Goal: Task Accomplishment & Management: Use online tool/utility

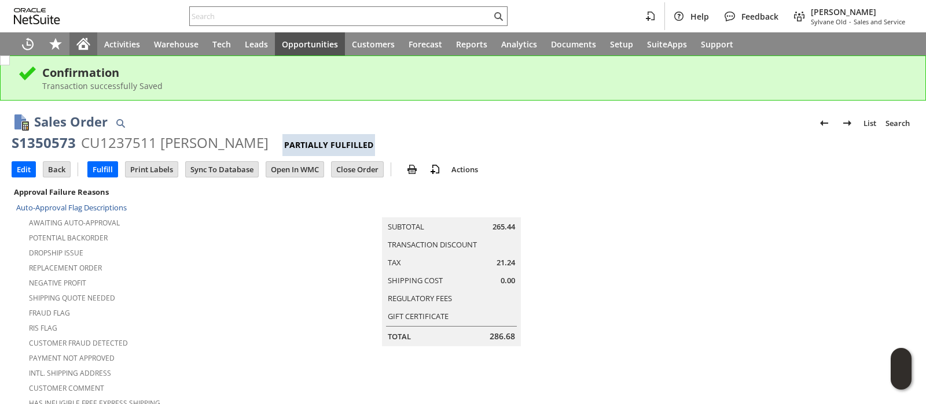
click at [85, 42] on icon "Home" at bounding box center [83, 44] width 14 height 14
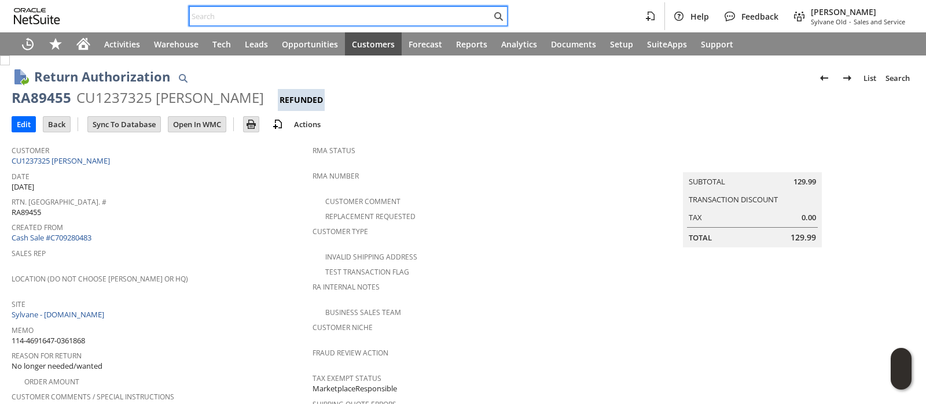
click at [418, 12] on input "text" at bounding box center [340, 16] width 301 height 14
paste input "114-4691647-0361868"
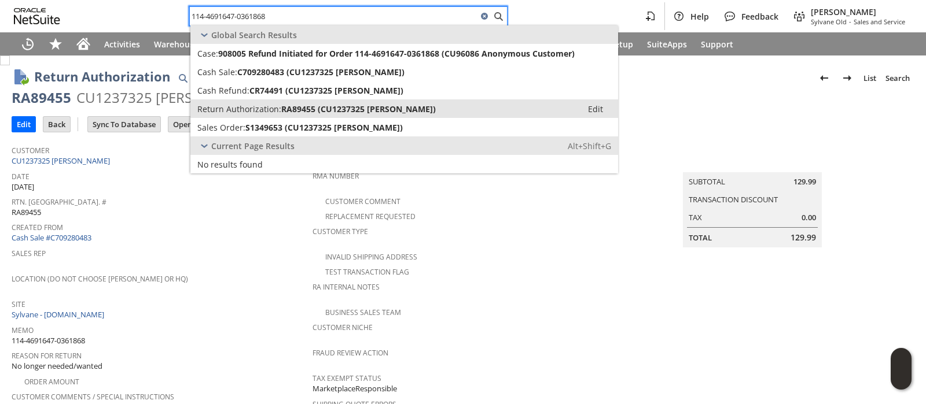
type input "114-4691647-0361868"
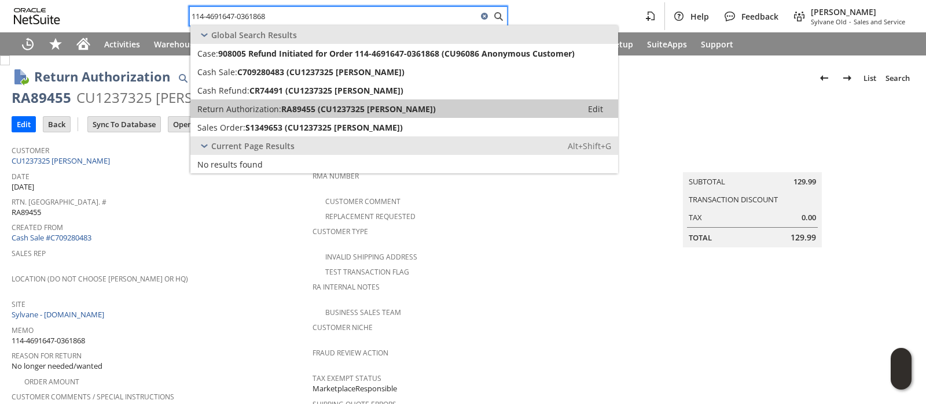
click at [344, 108] on span "RA89455 (CU1237325 Anna Tovar)" at bounding box center [358, 109] width 154 height 11
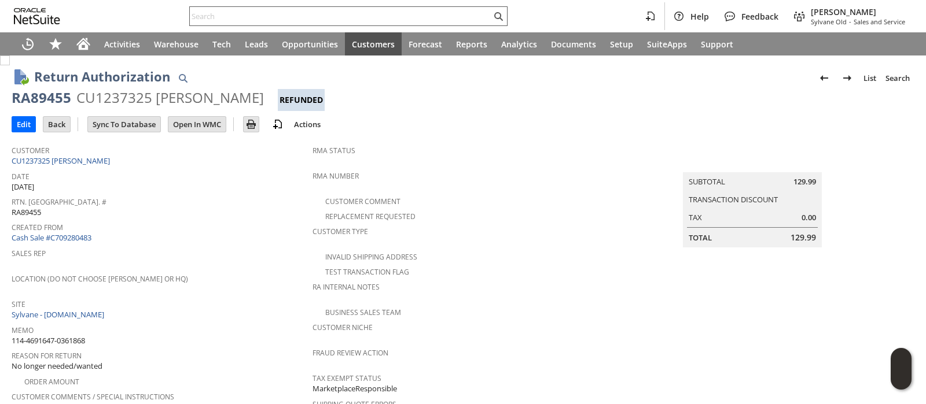
click at [393, 16] on input "text" at bounding box center [340, 16] width 301 height 14
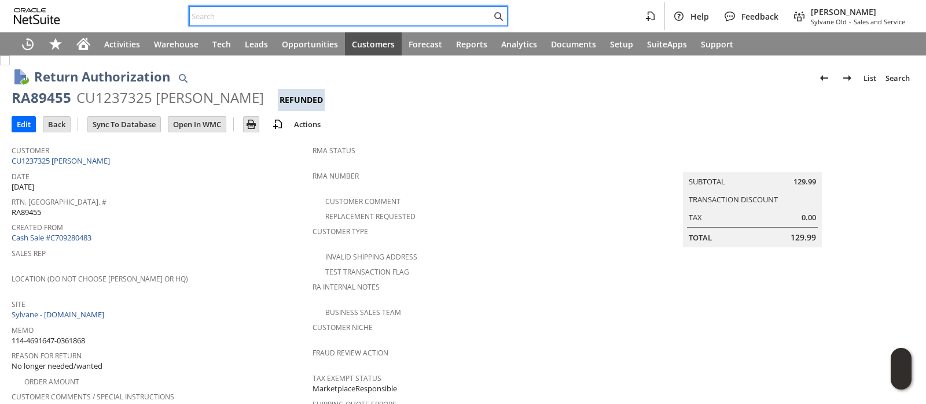
paste input "113-7973531-0621848"
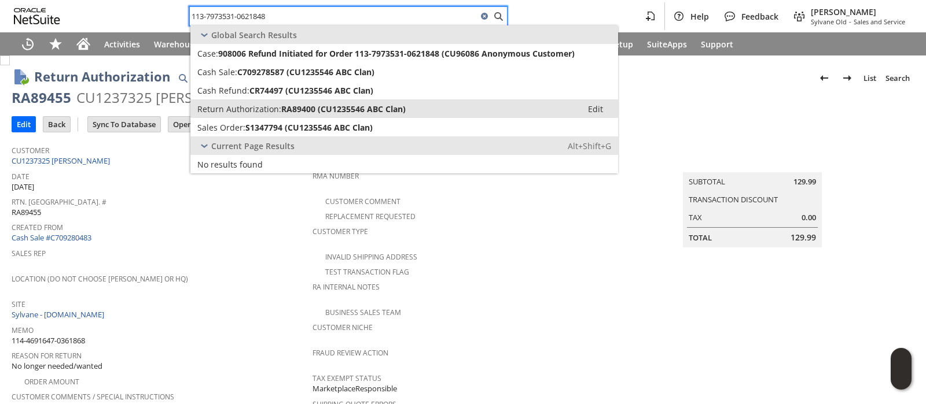
type input "113-7973531-0621848"
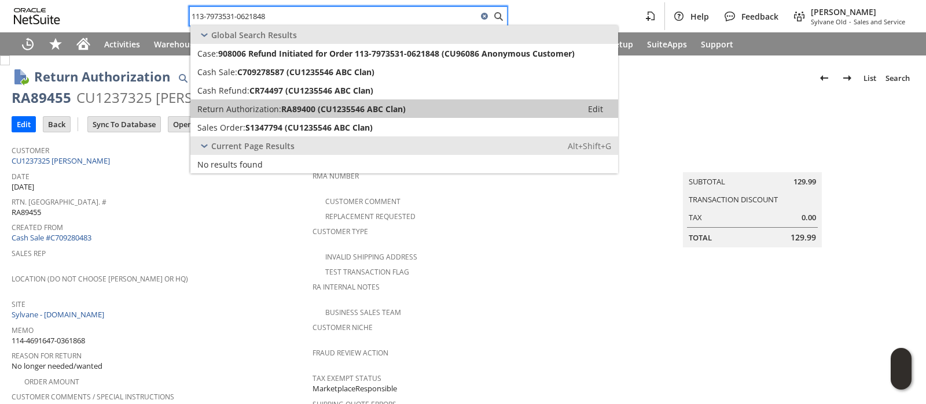
click at [373, 104] on span "RA89400 (CU1235546 ABC Clan)" at bounding box center [343, 109] width 124 height 11
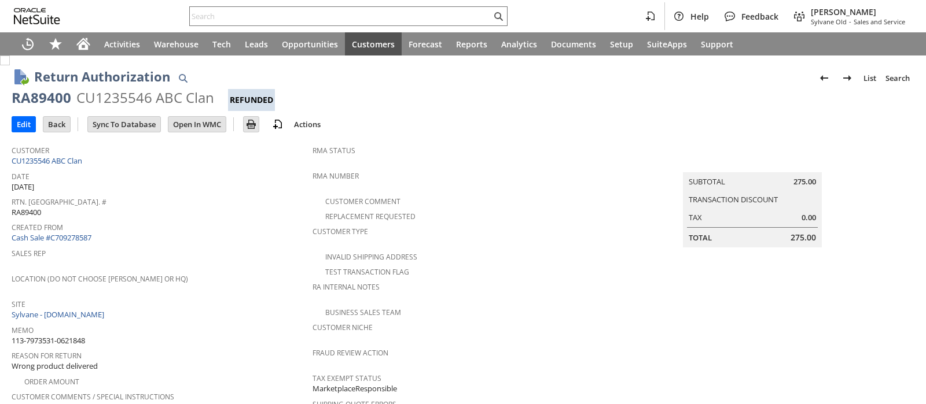
click at [130, 100] on div "CU1235546 ABC Clan" at bounding box center [145, 98] width 138 height 19
copy div "CU1235546"
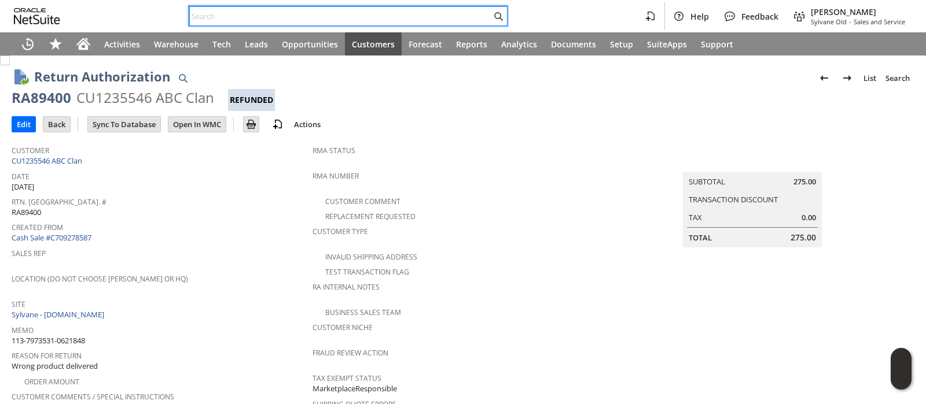
click at [457, 13] on input "text" at bounding box center [340, 16] width 301 height 14
paste input "113-2928728-2001835"
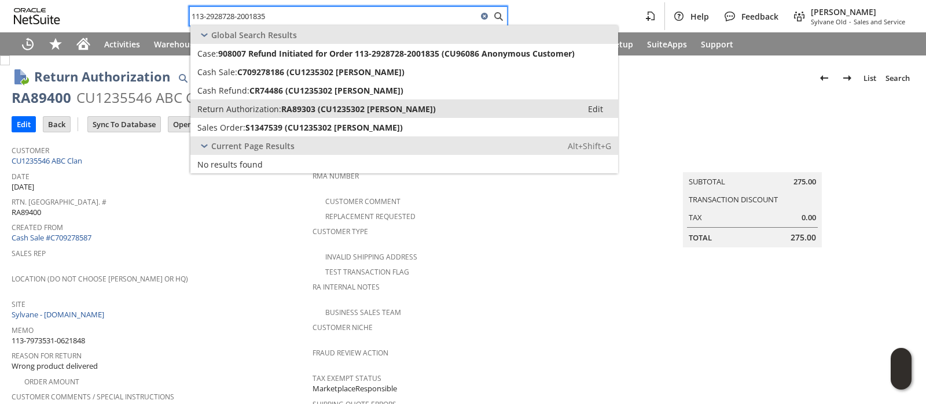
type input "113-2928728-2001835"
click at [375, 104] on span "RA89303 (CU1235302 Alexandra Courcoula)" at bounding box center [358, 109] width 154 height 11
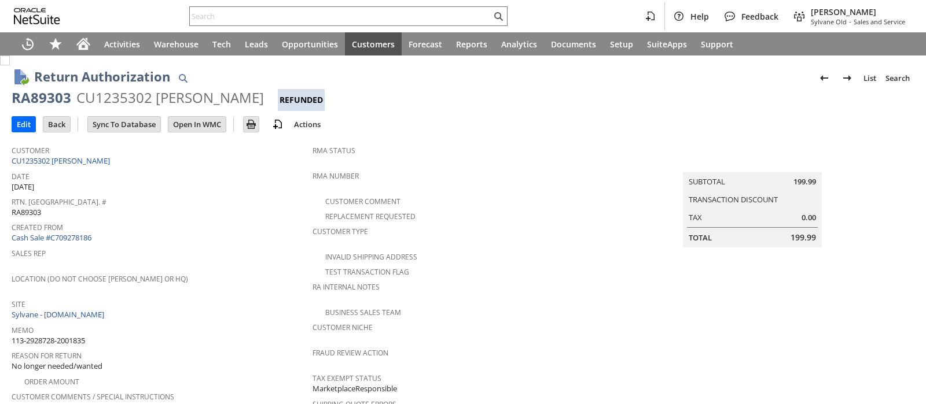
click at [142, 99] on div "CU1235302 [PERSON_NAME]" at bounding box center [169, 98] width 187 height 19
click at [428, 13] on input "text" at bounding box center [340, 16] width 301 height 14
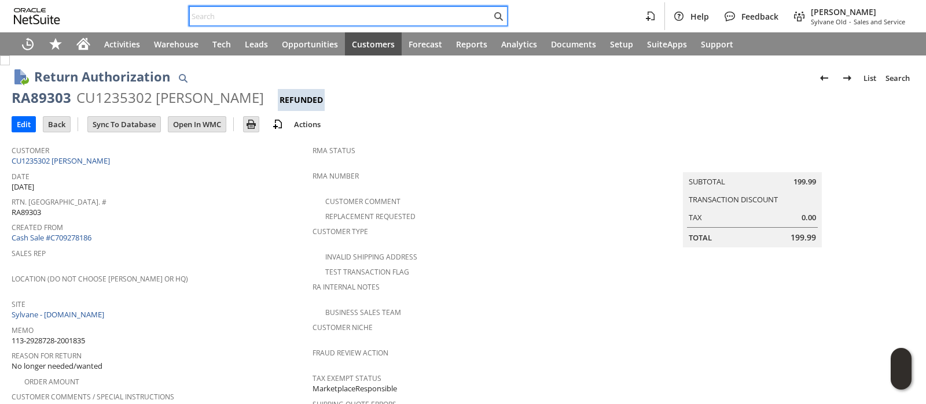
paste input "113-4831894-1859437"
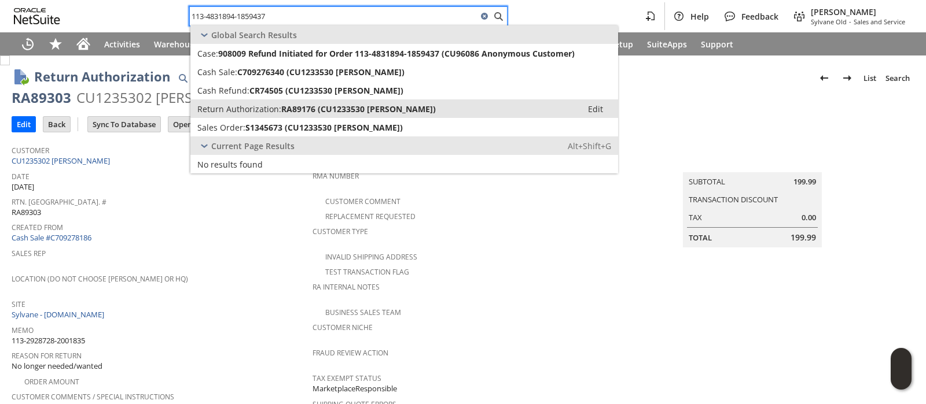
type input "113-4831894-1859437"
click at [343, 105] on span "RA89176 (CU1233530 James Long)" at bounding box center [358, 109] width 154 height 11
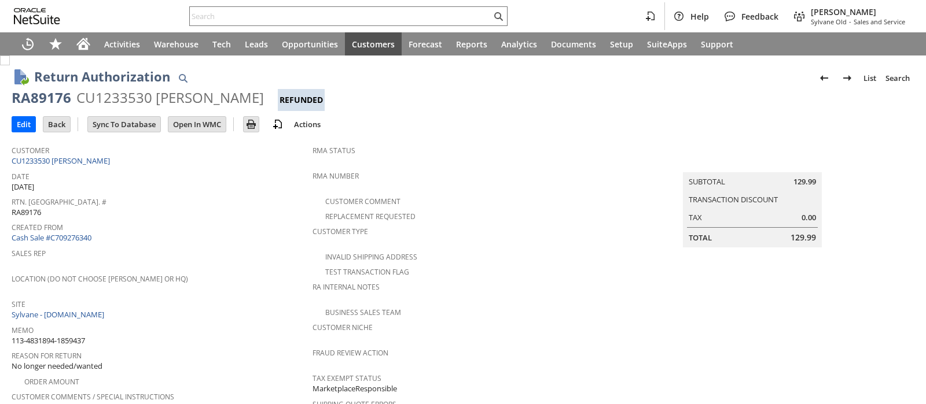
click at [117, 101] on div "CU1233530 [PERSON_NAME]" at bounding box center [169, 98] width 187 height 19
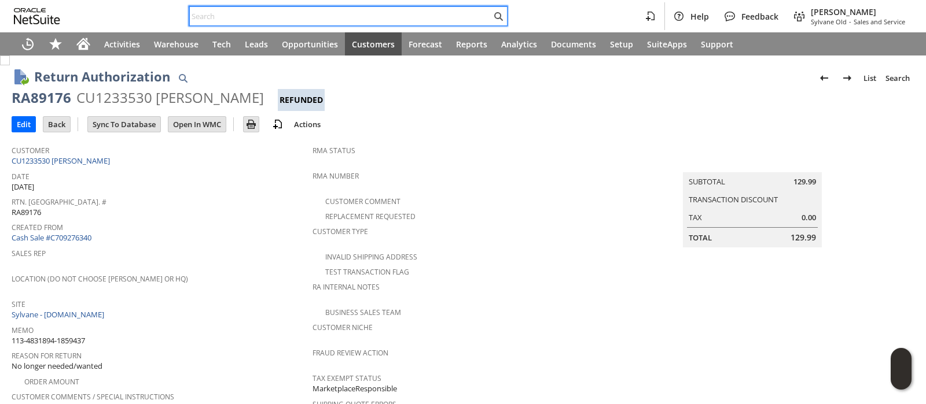
click at [336, 21] on input "text" at bounding box center [340, 16] width 301 height 14
paste input "113-2608089-4705807"
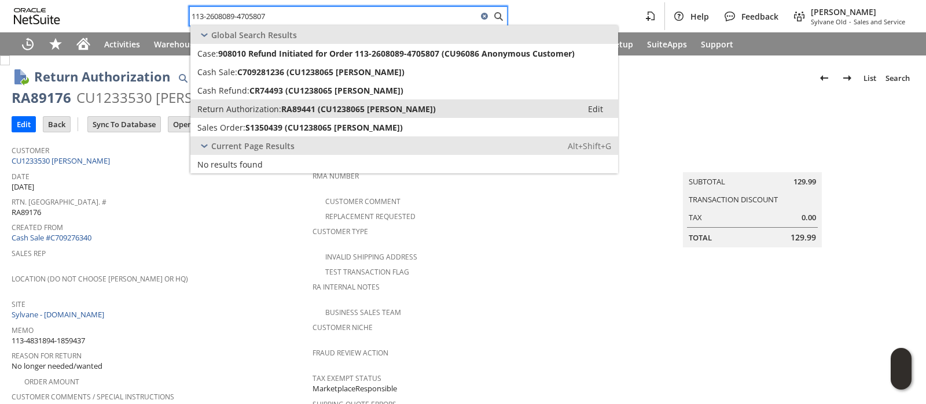
type input "113-2608089-4705807"
click at [290, 108] on span "RA89441 (CU1238065 [PERSON_NAME])" at bounding box center [358, 109] width 154 height 11
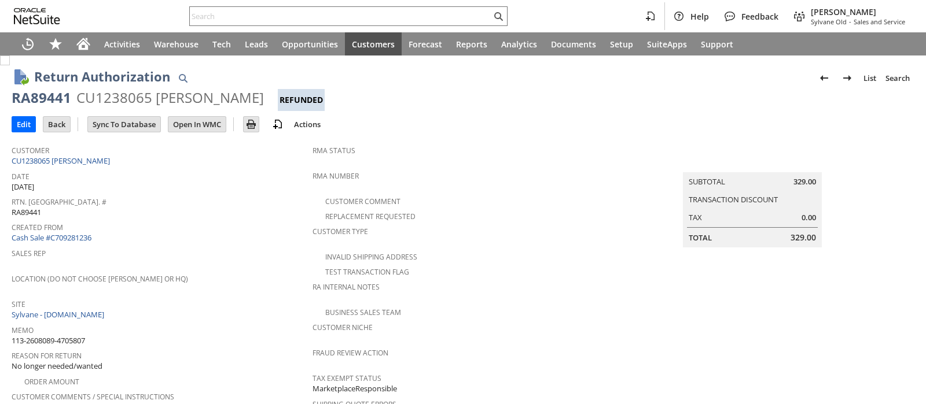
click at [132, 98] on div "CU1238065 [PERSON_NAME]" at bounding box center [169, 98] width 187 height 19
click at [132, 98] on div "CU1238065 James Berry" at bounding box center [169, 98] width 187 height 19
copy div "CU1238065"
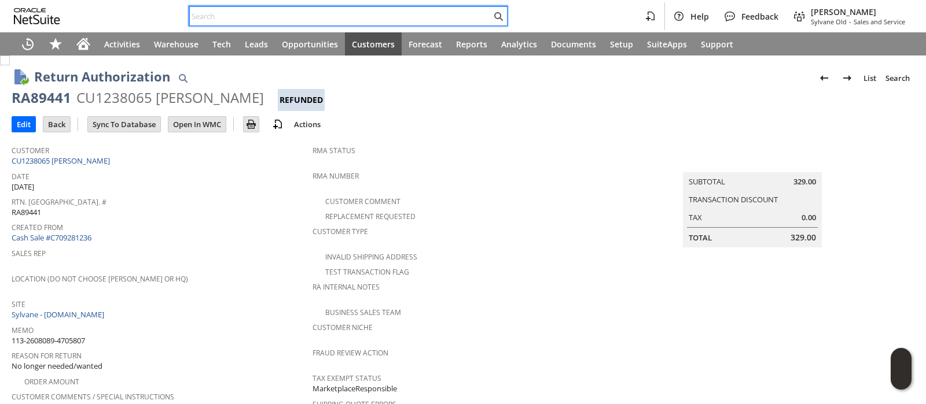
click at [348, 10] on input "text" at bounding box center [340, 16] width 301 height 14
paste input "113-6236603-1409024"
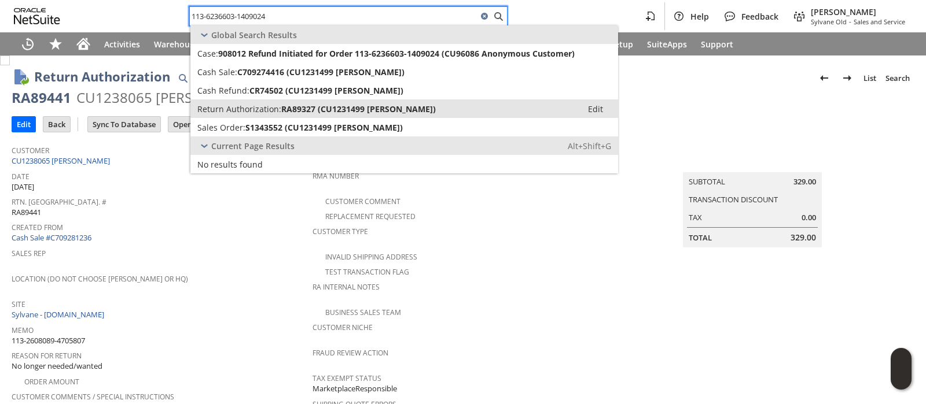
type input "113-6236603-1409024"
click at [345, 104] on span "RA89327 (CU1231499 Kathleen Philippart)" at bounding box center [358, 109] width 154 height 11
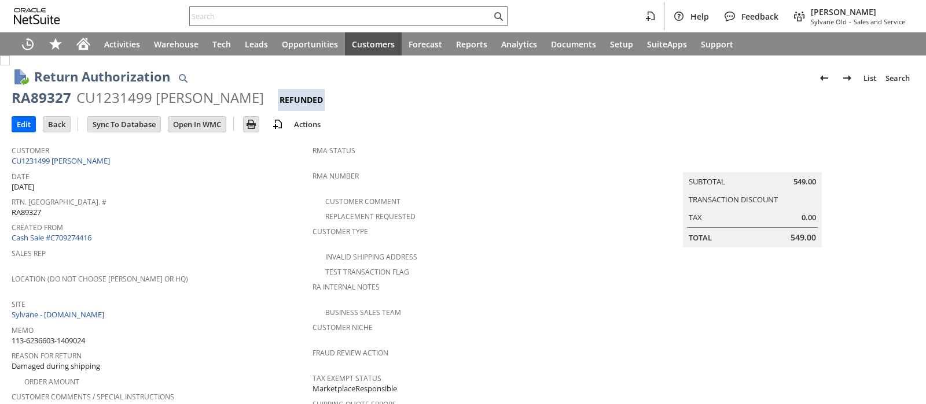
click at [112, 96] on div "CU1231499 Kathleen Philippart" at bounding box center [169, 98] width 187 height 19
copy div "CU1231499"
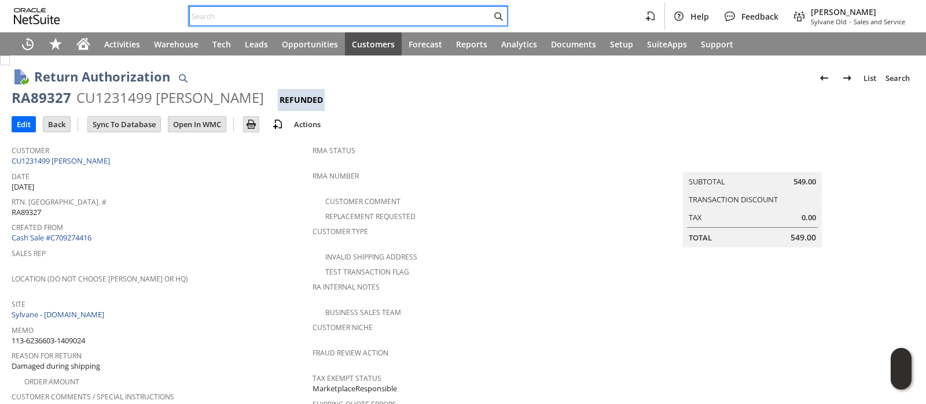
click at [350, 22] on input "text" at bounding box center [340, 16] width 301 height 14
paste input "113-5586601-8569042"
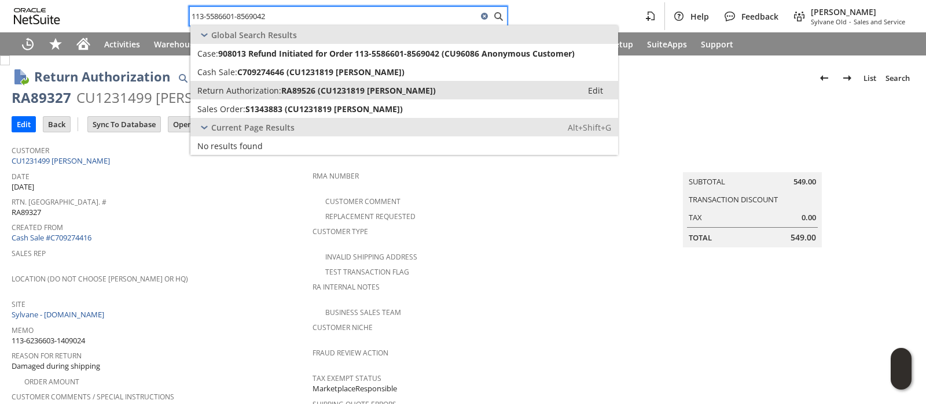
type input "113-5586601-8569042"
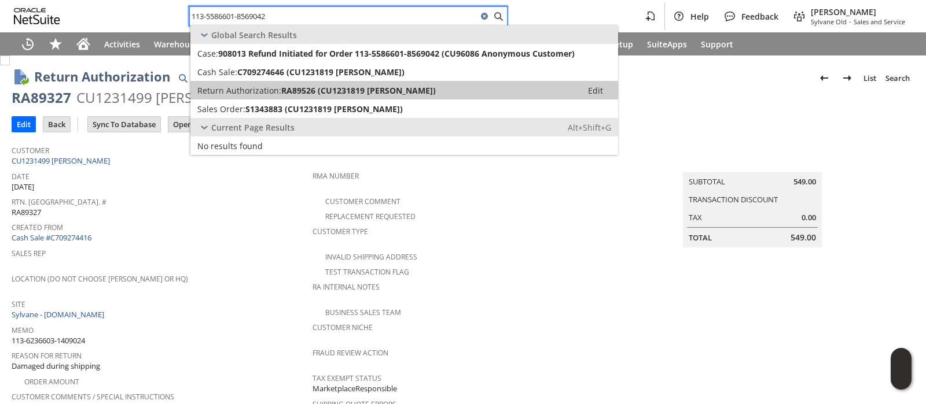
click at [345, 90] on span "RA89526 (CU1231819 ED CLEMENTS)" at bounding box center [358, 90] width 154 height 11
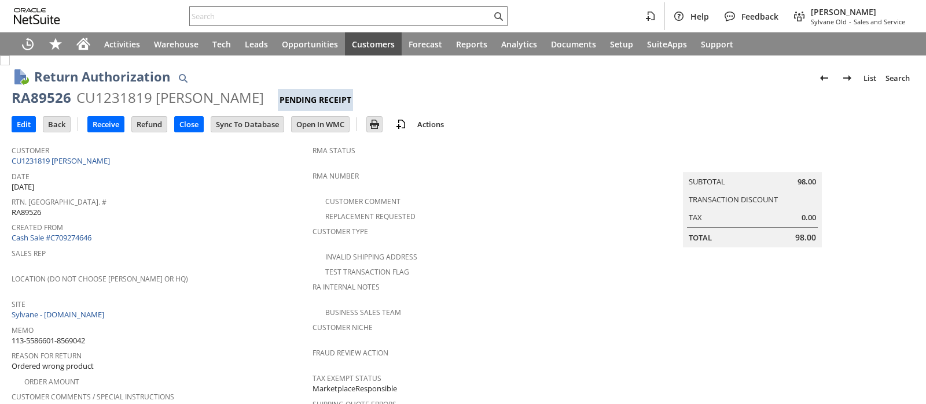
click at [131, 100] on div "CU1231819 ED CLEMENTS" at bounding box center [169, 98] width 187 height 19
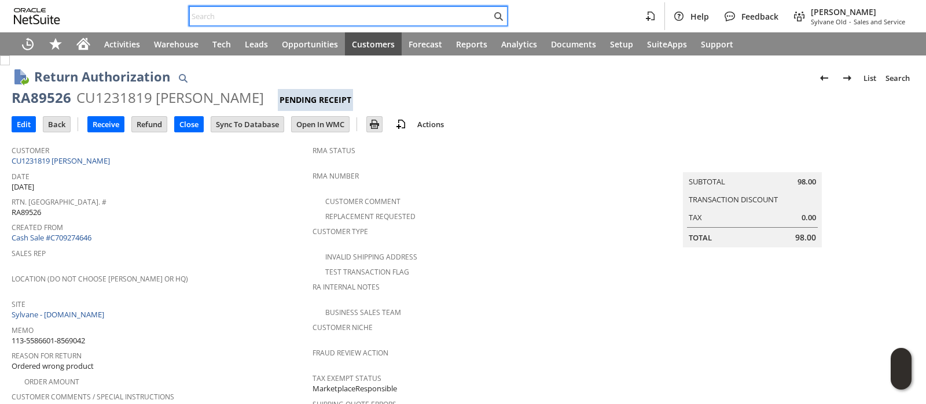
click at [307, 17] on input "text" at bounding box center [340, 16] width 301 height 14
paste input "113-0914073-9588201"
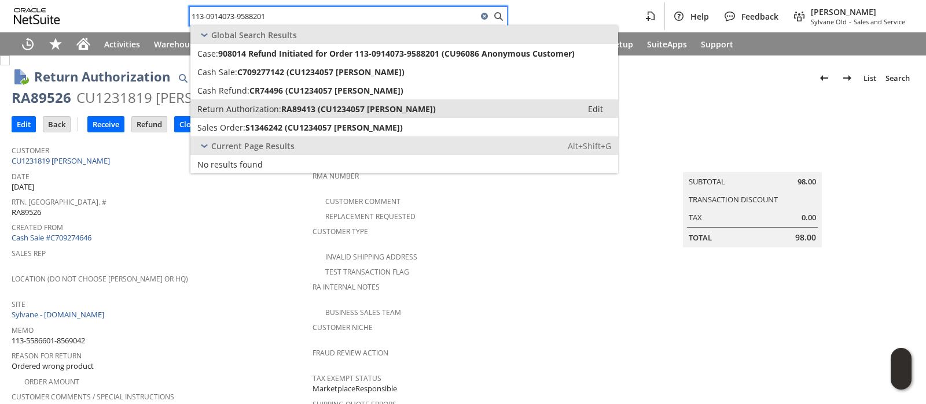
type input "113-0914073-9588201"
click at [285, 105] on span "RA89413 (CU1234057 Erin Lewis)" at bounding box center [358, 109] width 154 height 11
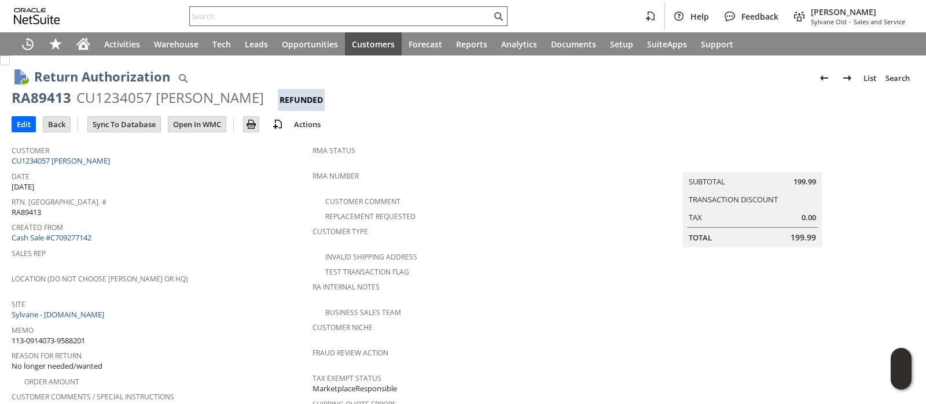
click at [344, 19] on input "text" at bounding box center [340, 16] width 301 height 14
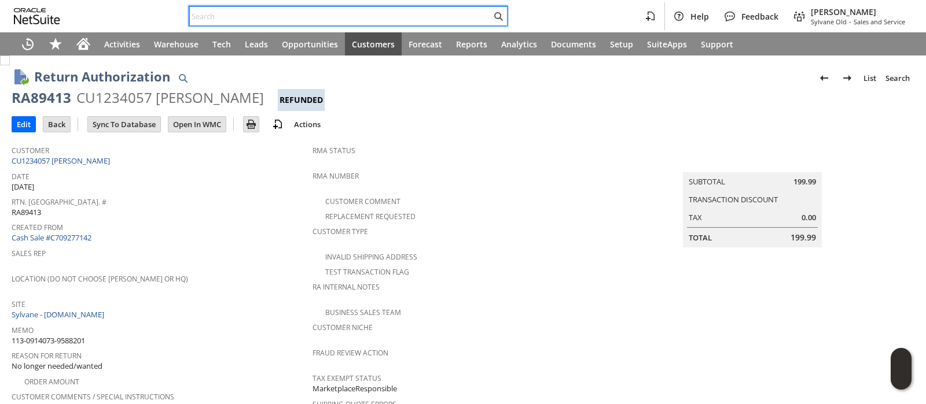
paste input "114-6265223-1869040"
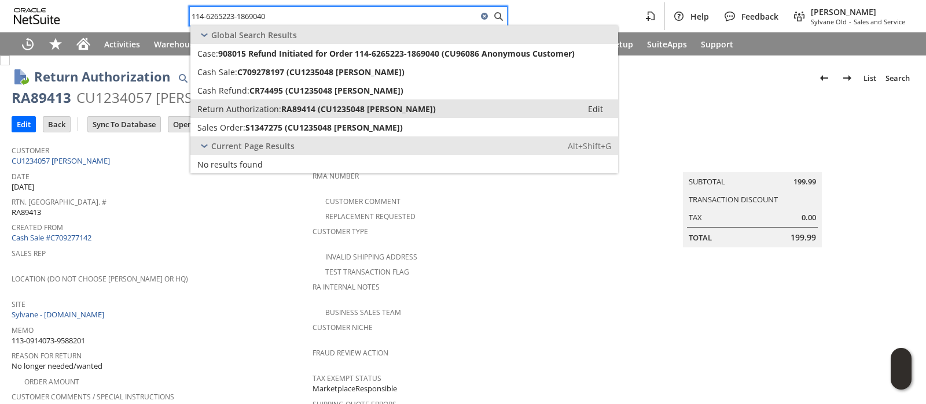
type input "114-6265223-1869040"
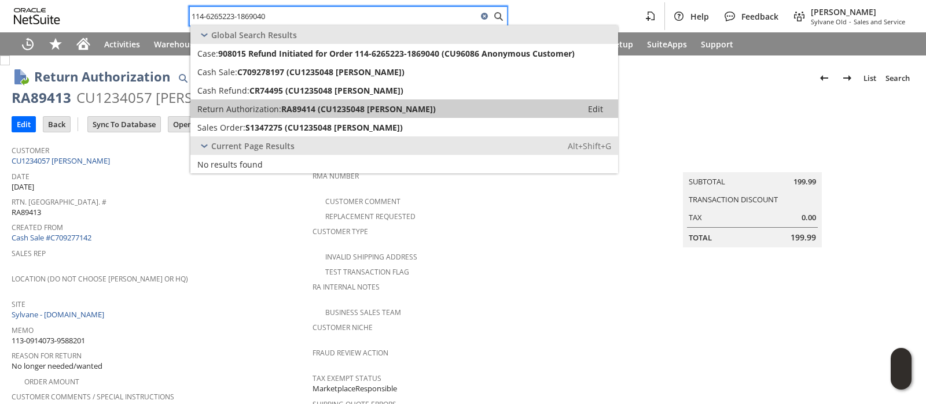
click at [318, 108] on span "RA89414 (CU1235048 [PERSON_NAME])" at bounding box center [358, 109] width 154 height 11
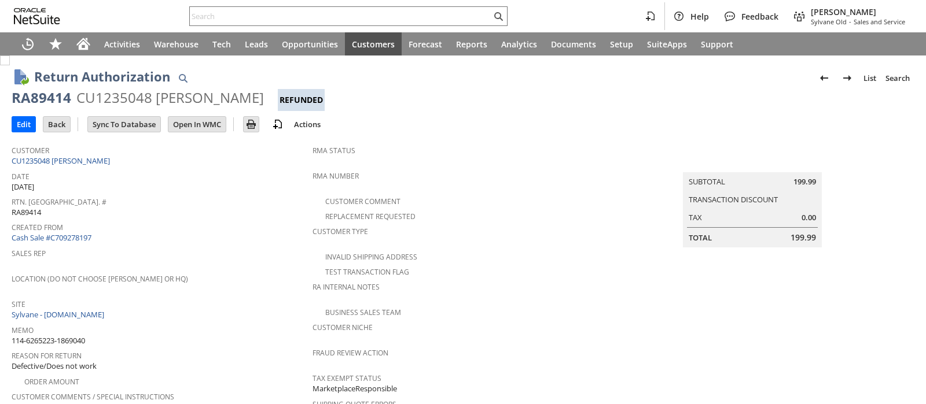
click at [121, 100] on div "CU1235048 Brian A Klinksiek" at bounding box center [169, 98] width 187 height 19
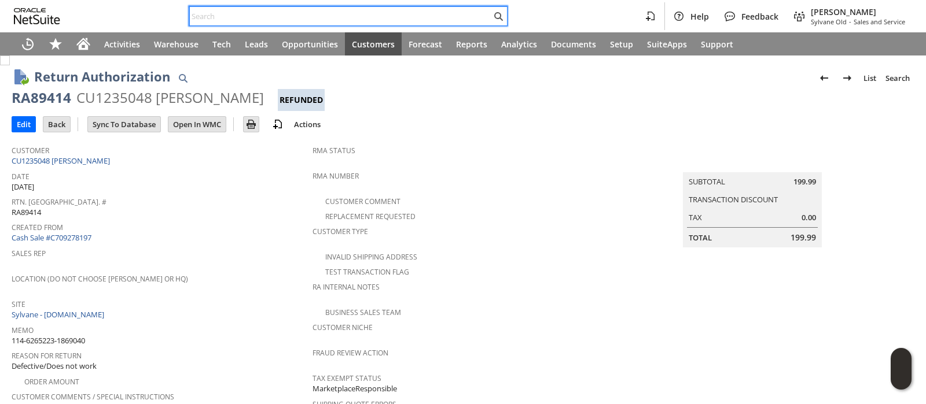
click at [423, 16] on input "text" at bounding box center [340, 16] width 301 height 14
paste input "114-5045443-1477827"
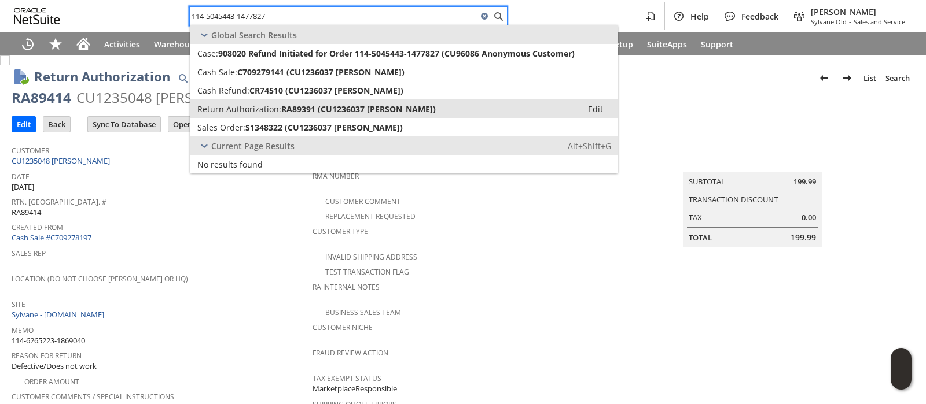
type input "114-5045443-1477827"
click at [343, 105] on span "RA89391 (CU1236037 Ian Sullivan)" at bounding box center [358, 109] width 154 height 11
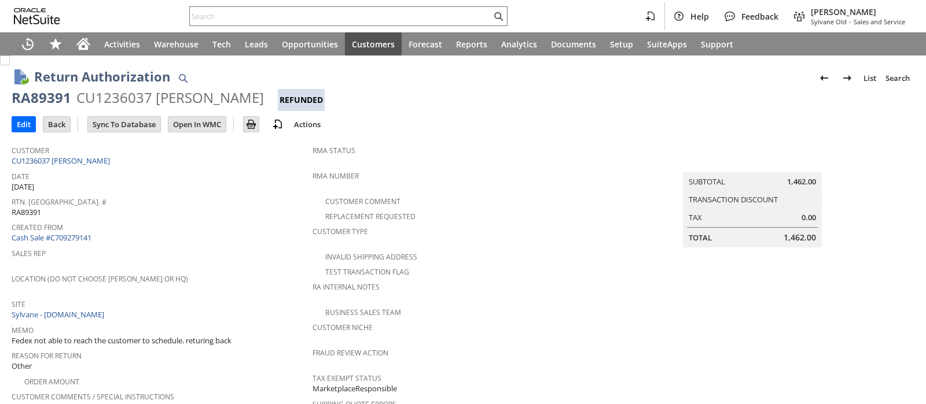
click at [135, 101] on div "CU1236037 [PERSON_NAME]" at bounding box center [169, 98] width 187 height 19
click at [135, 101] on div "CU1236037 Ian Sullivan" at bounding box center [169, 98] width 187 height 19
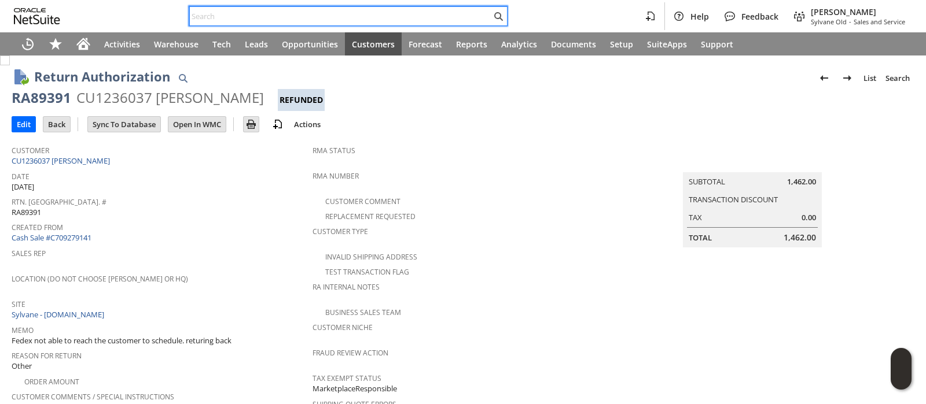
click at [390, 20] on input "text" at bounding box center [340, 16] width 301 height 14
paste input "114-0321411-6357849"
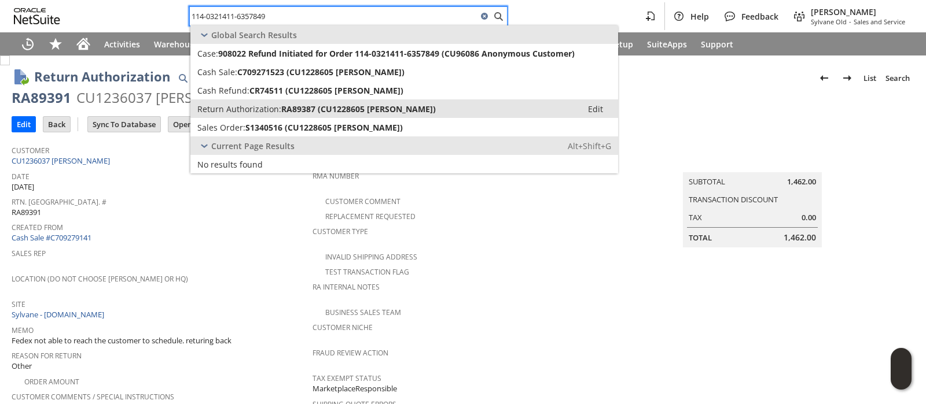
type input "114-0321411-6357849"
click at [373, 106] on span "RA89387 (CU1228605 David Clune)" at bounding box center [358, 109] width 154 height 11
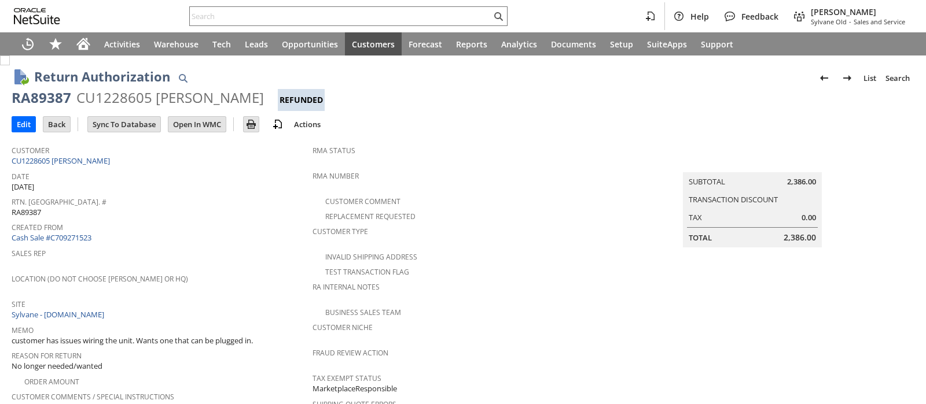
click at [139, 97] on div "CU1228605 [PERSON_NAME]" at bounding box center [169, 98] width 187 height 19
click at [139, 97] on div "CU1228605 David Clune" at bounding box center [169, 98] width 187 height 19
click at [437, 21] on input "text" at bounding box center [340, 16] width 301 height 14
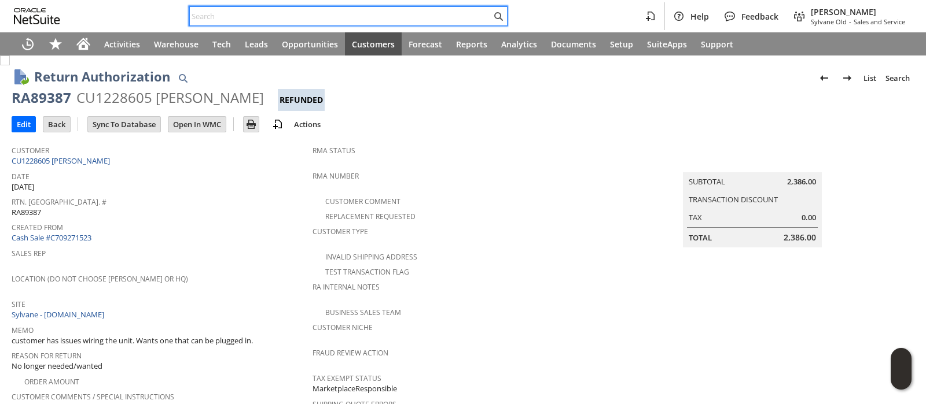
paste input "113-3008945-1224267"
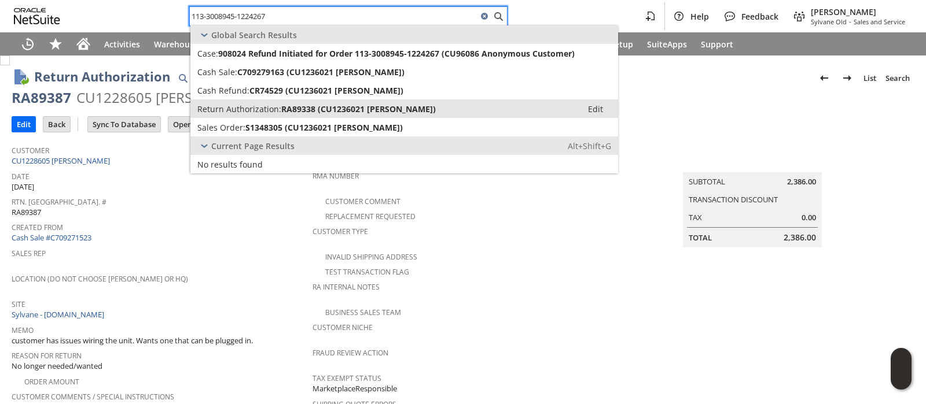
type input "113-3008945-1224267"
click at [389, 109] on span "RA89338 (CU1236021 Deadria G Williams)" at bounding box center [358, 109] width 154 height 11
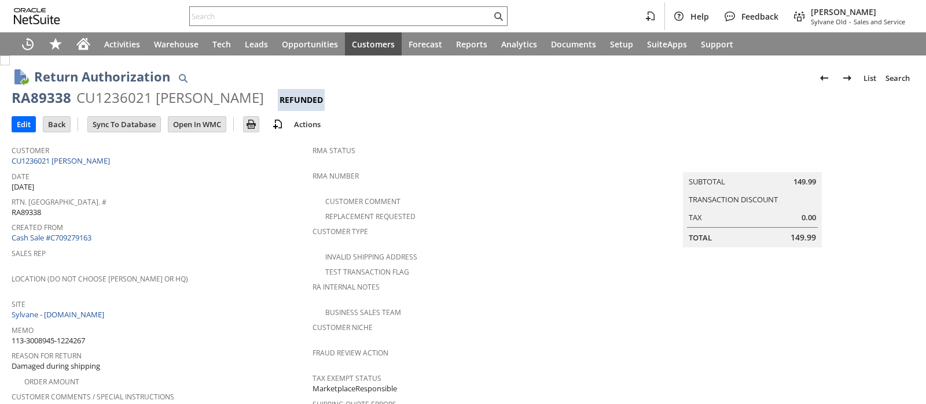
click at [130, 100] on div "CU1236021 [PERSON_NAME]" at bounding box center [169, 98] width 187 height 19
click at [130, 100] on div "CU1236021 Deadria G Williams" at bounding box center [169, 98] width 187 height 19
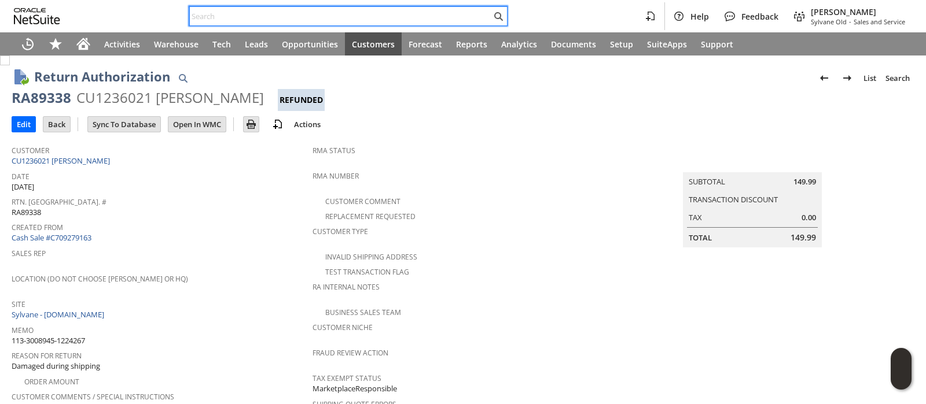
click at [408, 16] on input "text" at bounding box center [340, 16] width 301 height 14
paste input "114-5664498-0480212"
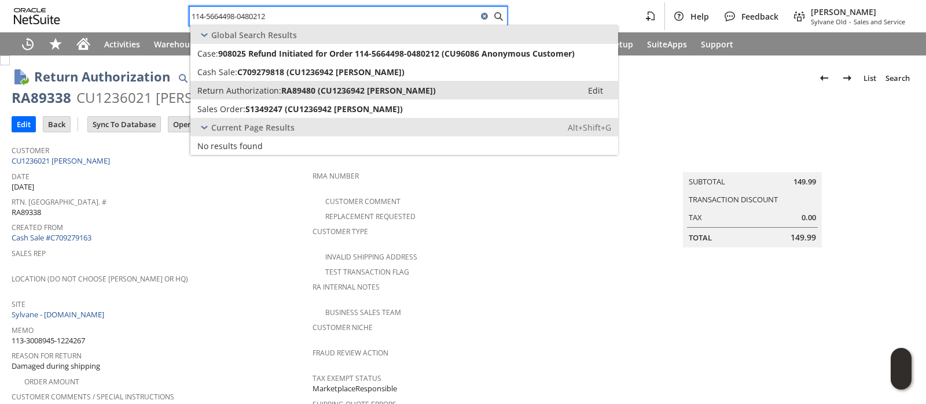
type input "114-5664498-0480212"
click at [376, 92] on span "RA89480 (CU1236942 Rosemary Geelan)" at bounding box center [358, 90] width 154 height 11
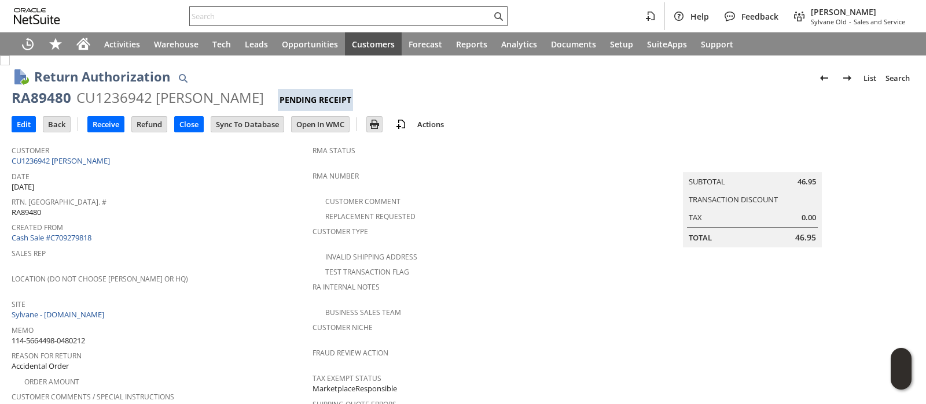
click at [371, 20] on input "text" at bounding box center [340, 16] width 301 height 14
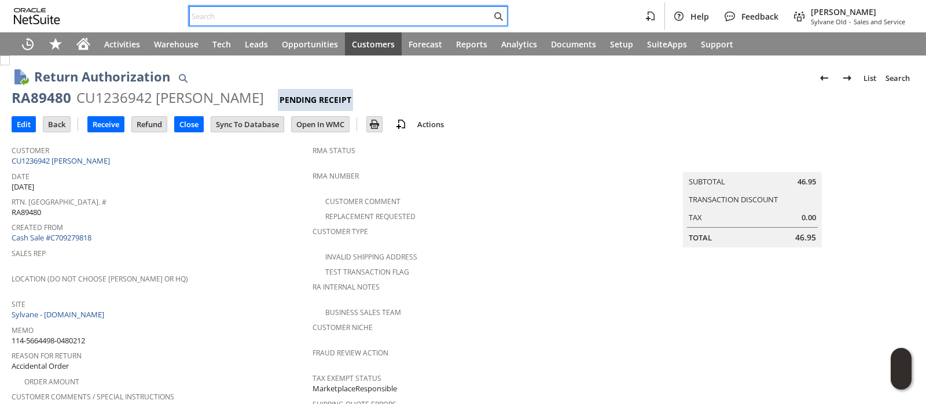
paste input "112-4507585-7987439"
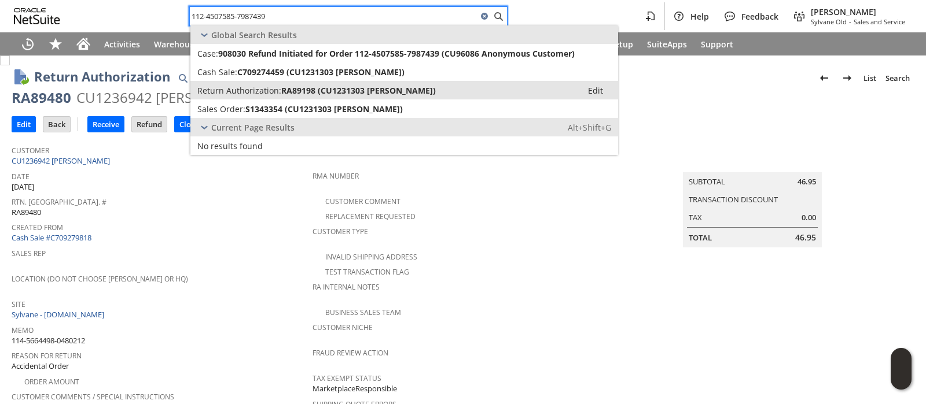
type input "112-4507585-7987439"
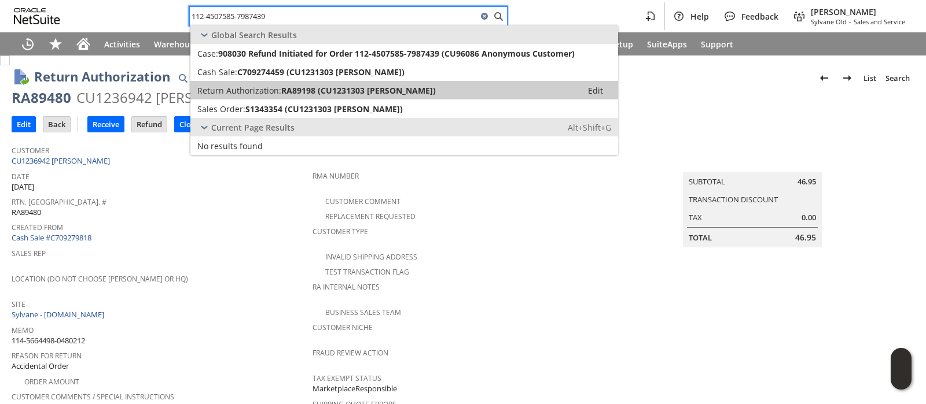
click at [346, 97] on link "Return Authorization: RA89198 (CU1231303 Adrienne McCraw) Edit" at bounding box center [404, 90] width 428 height 19
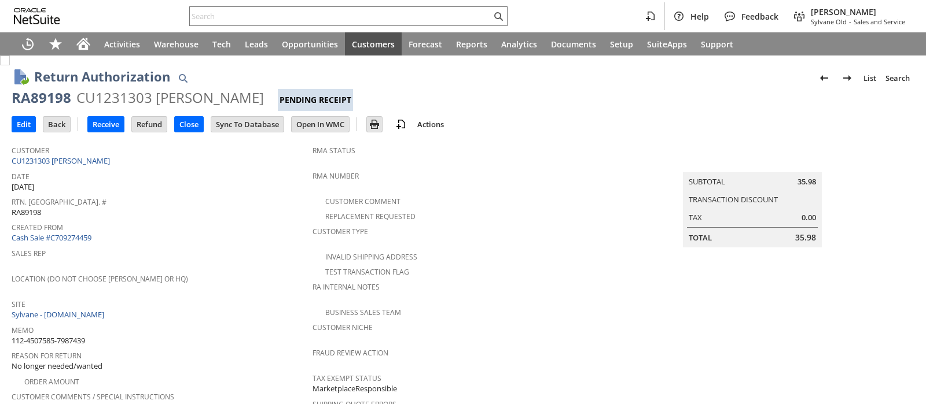
click at [132, 100] on div "CU1231303 [PERSON_NAME]" at bounding box center [169, 98] width 187 height 19
copy div "CU1231303"
